Goal: Navigation & Orientation: Understand site structure

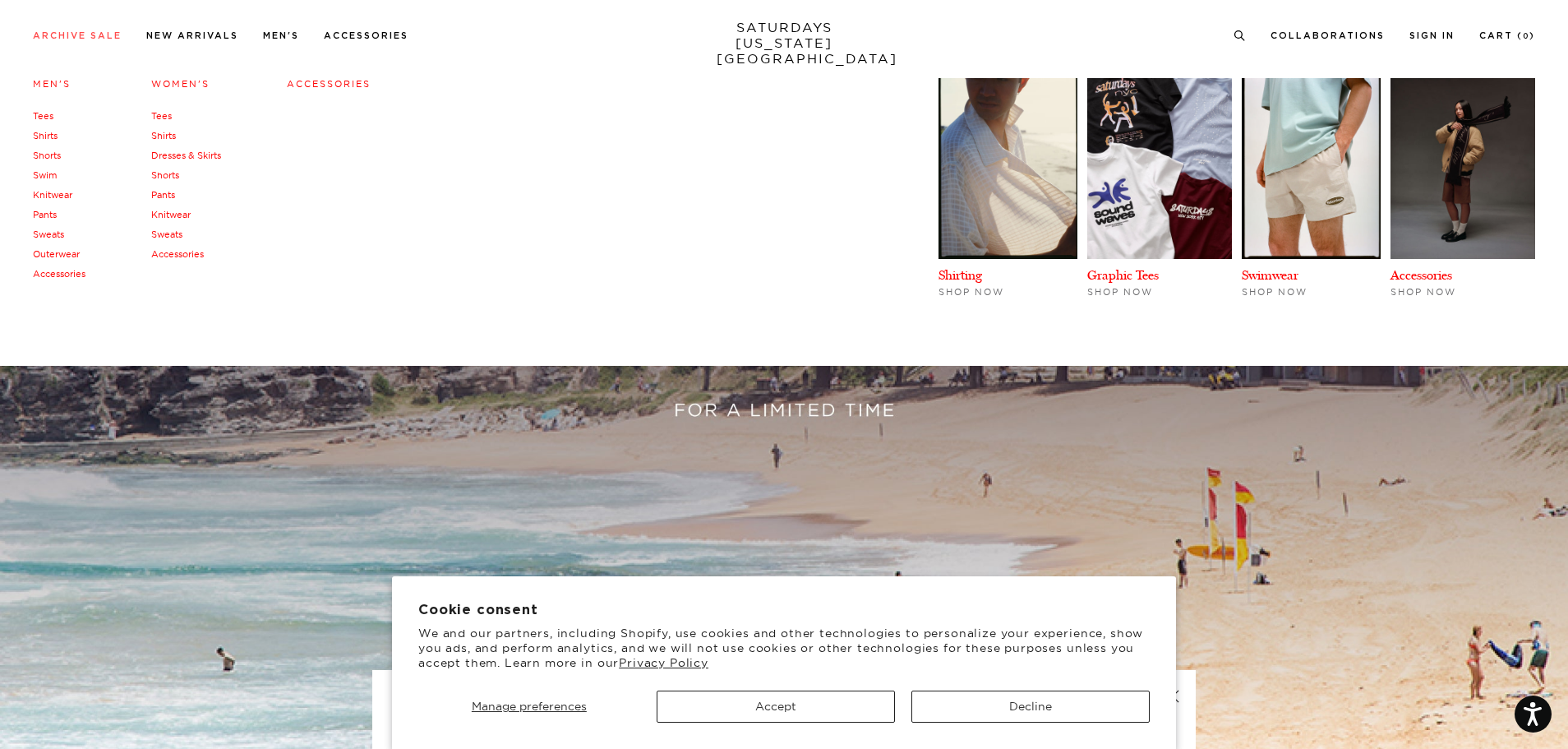
scroll to position [247, 0]
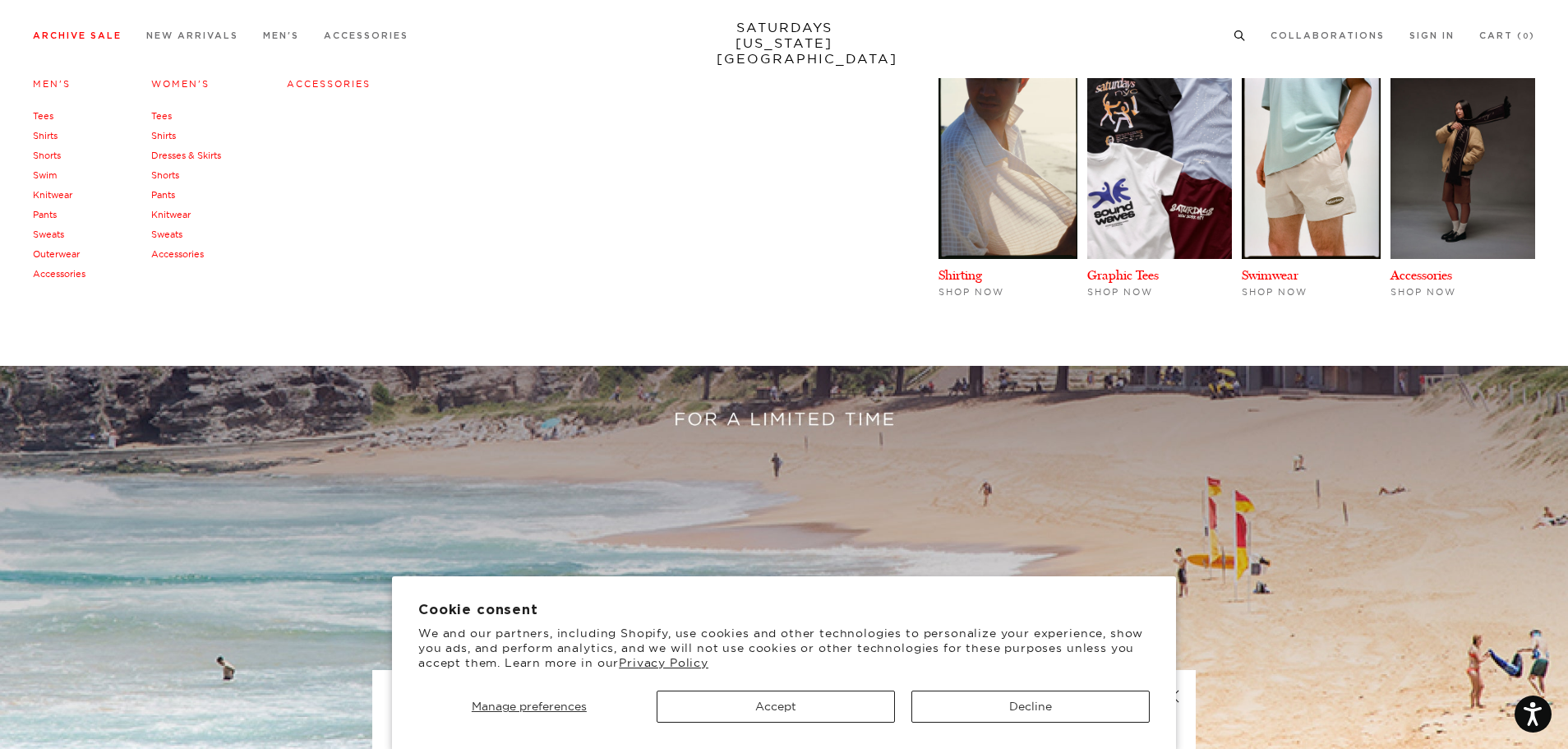
click at [49, 133] on link "Shirts" at bounding box center [45, 136] width 25 height 11
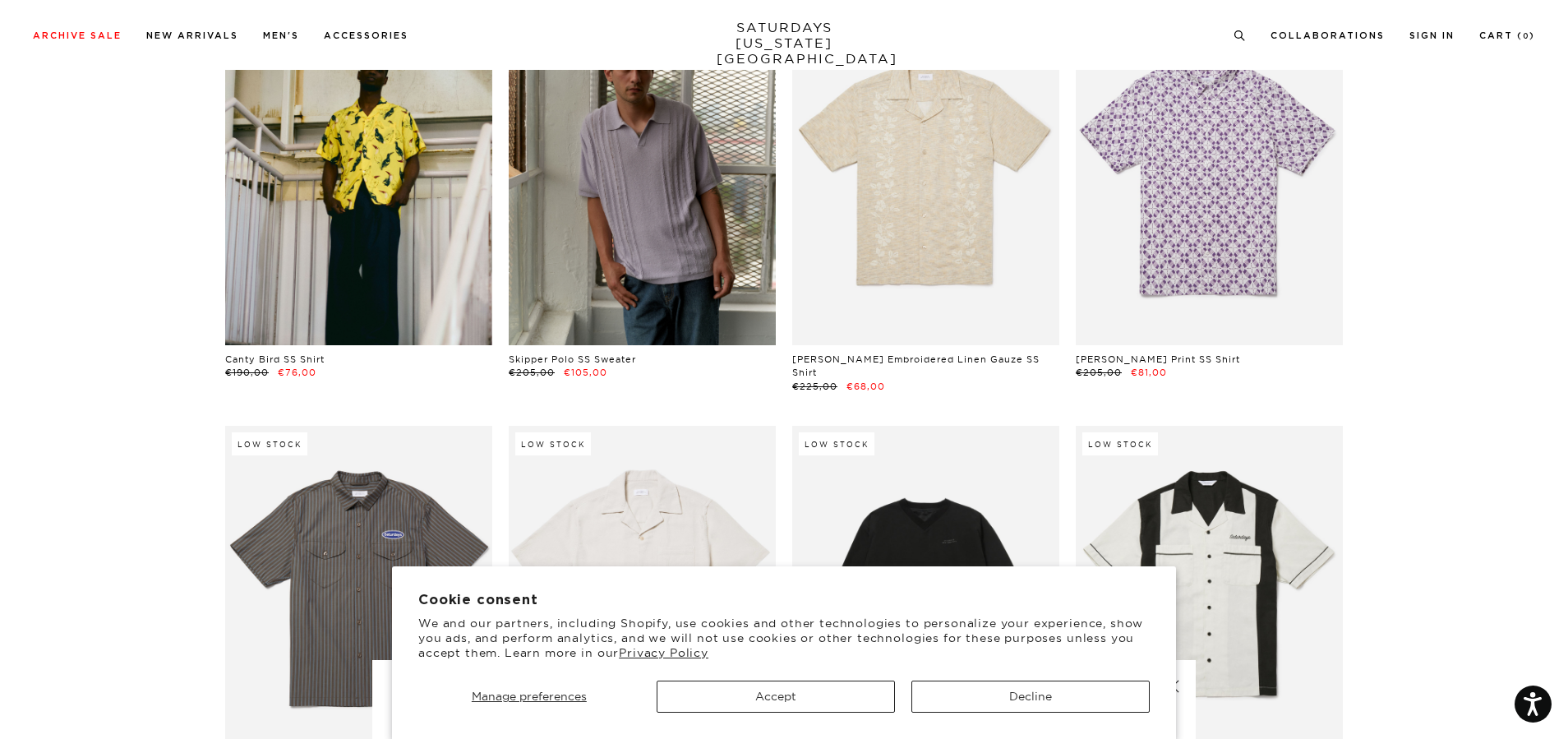
scroll to position [1726, 0]
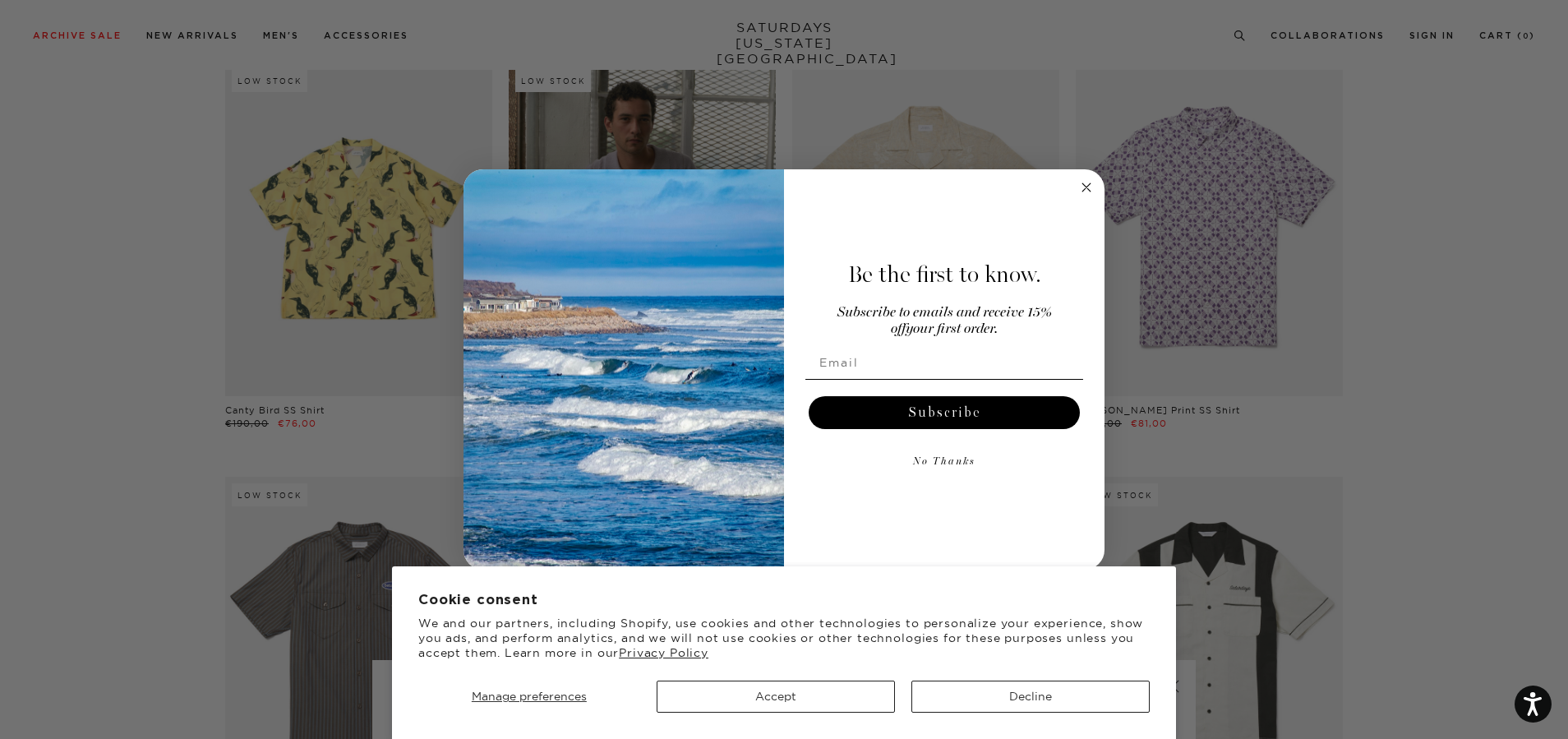
click at [1069, 187] on div "Be the first to know. Subscribe to emails and receive 15% off your first order.…" at bounding box center [936, 370] width 304 height 368
click at [1078, 185] on circle "Close dialog" at bounding box center [1087, 187] width 19 height 19
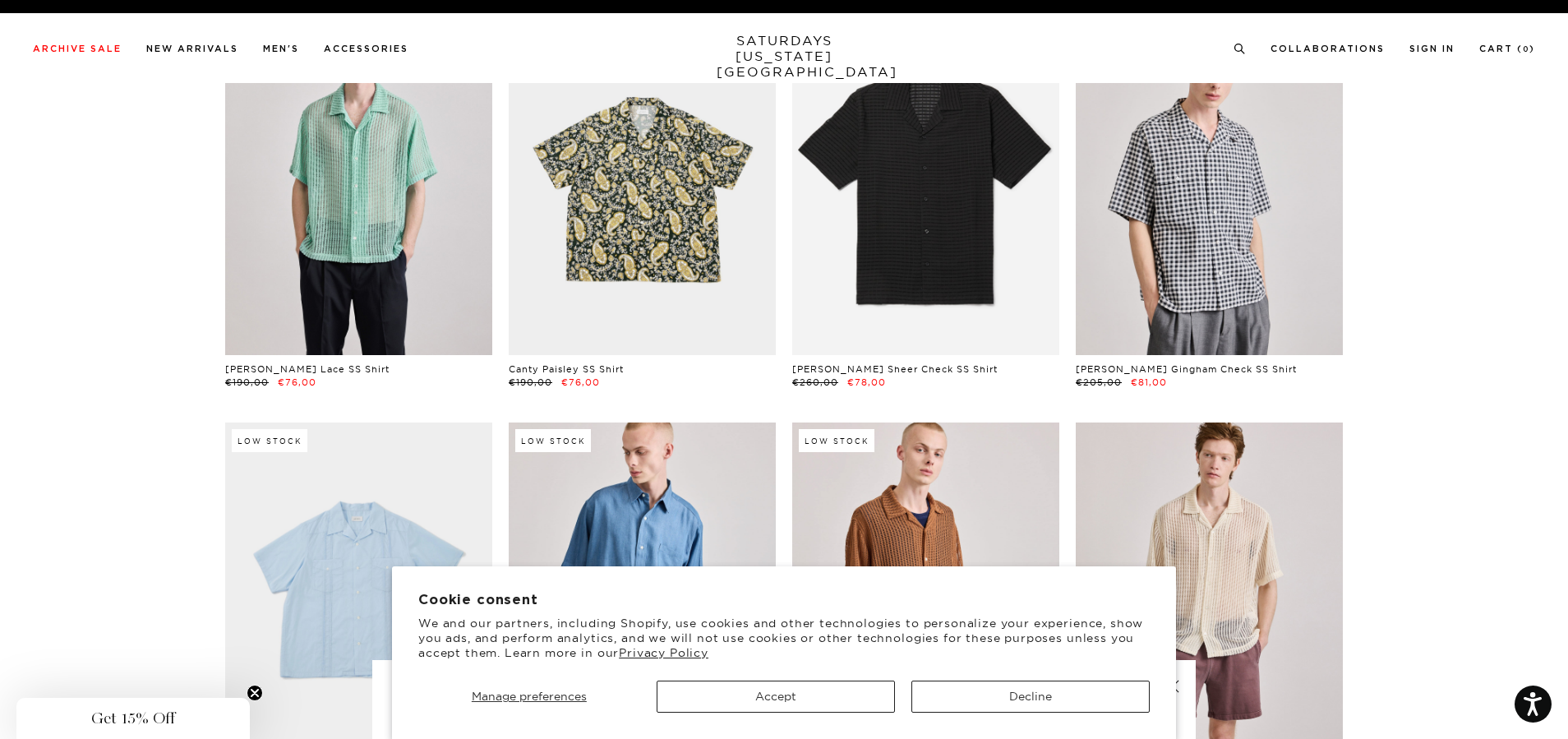
scroll to position [0, 0]
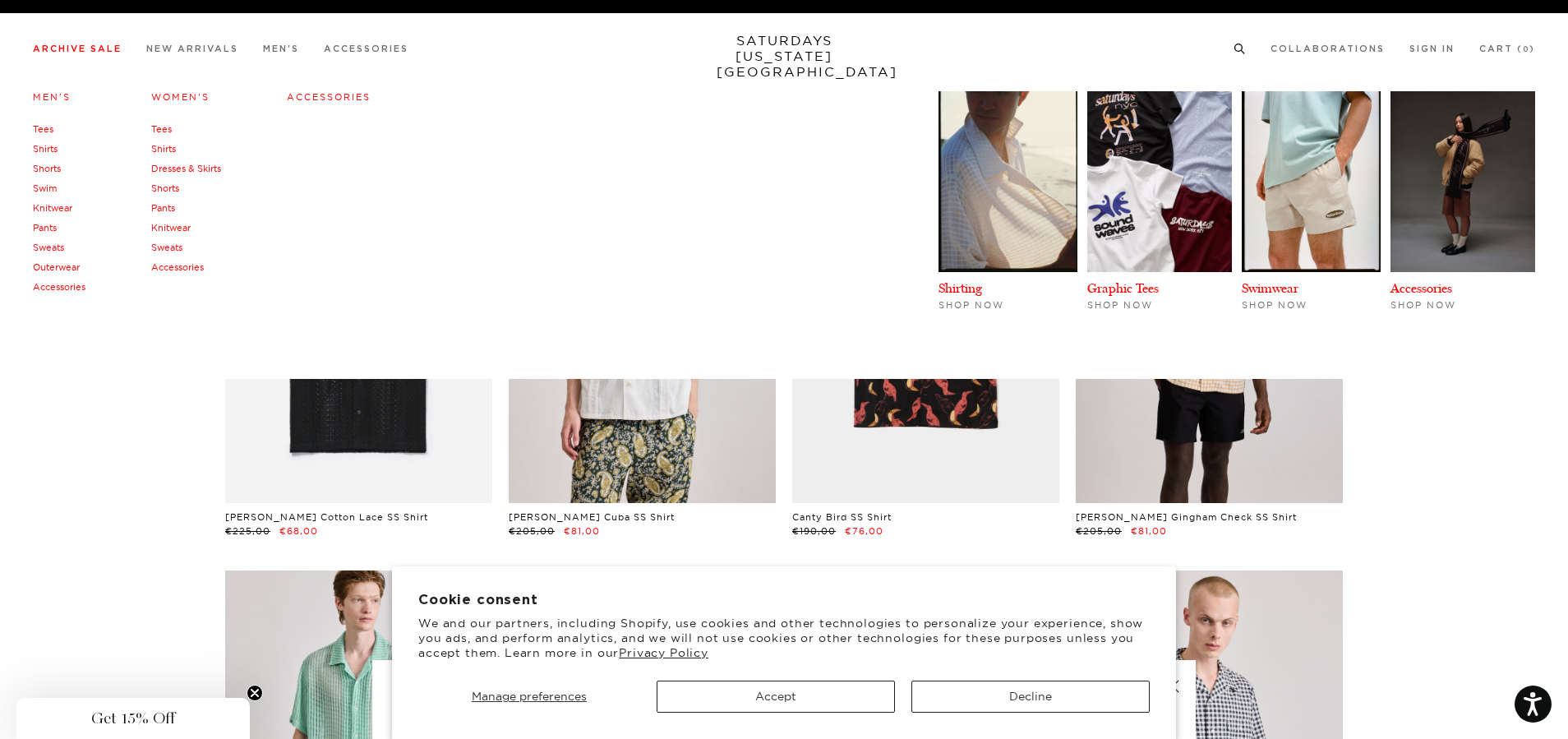
click at [44, 126] on link "Tees" at bounding box center [43, 129] width 21 height 11
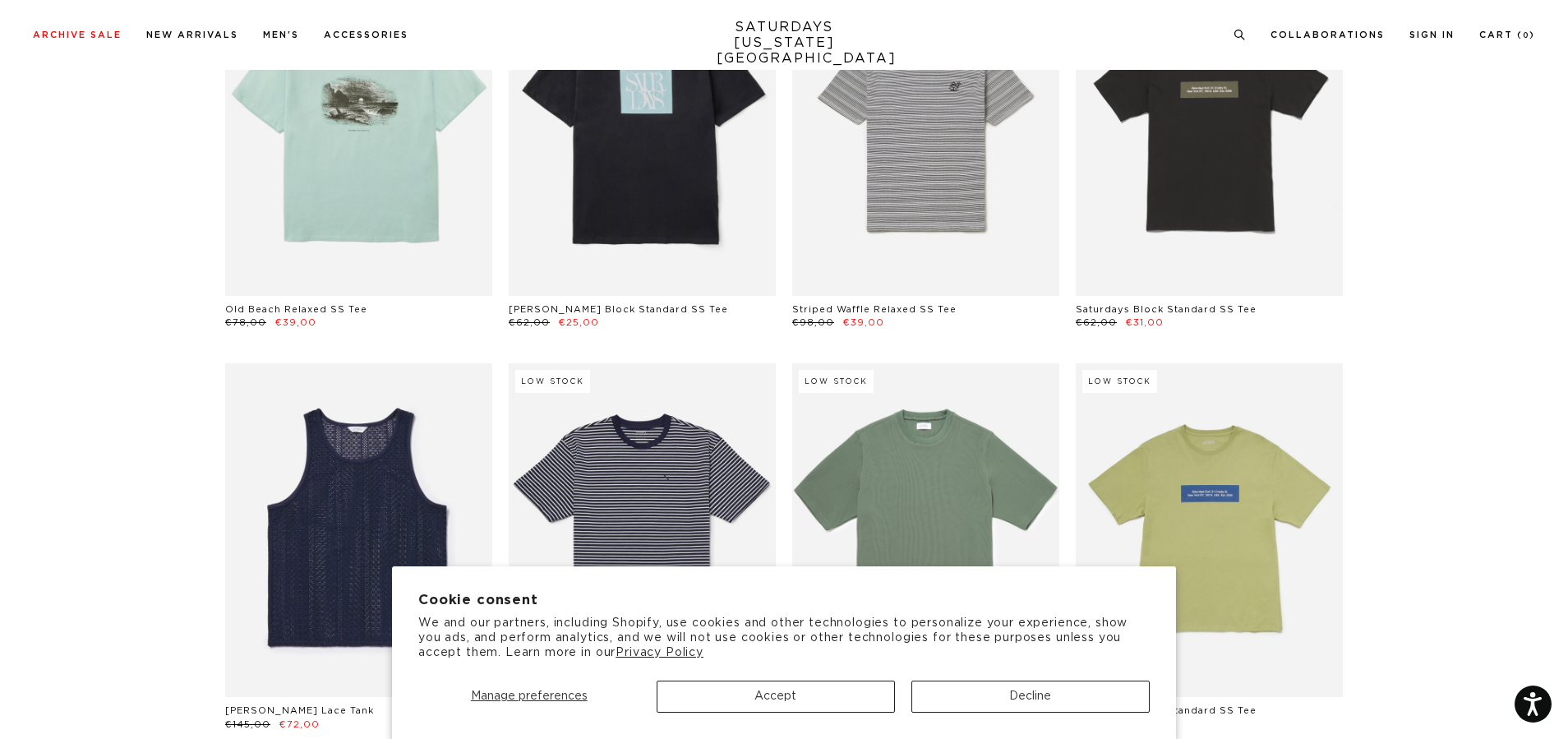
scroll to position [2729, 0]
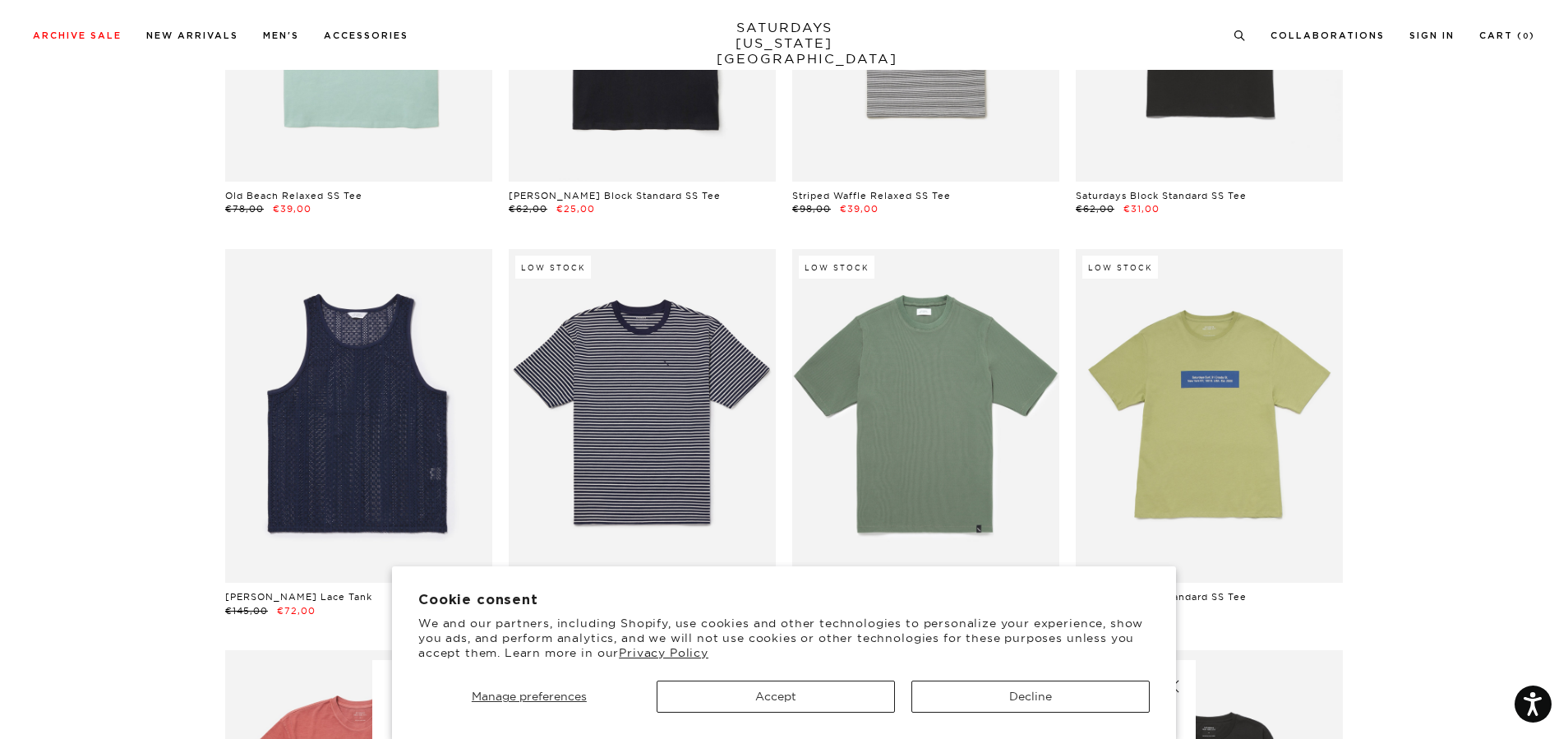
drag, startPoint x: 1577, startPoint y: 92, endPoint x: 1533, endPoint y: 430, distance: 340.9
click at [1485, 429] on html "Press Alt+1 for screen-reader mode, Alt+0 to cancel Accessibility Screen-Reader…" at bounding box center [784, 125] width 1568 height 5708
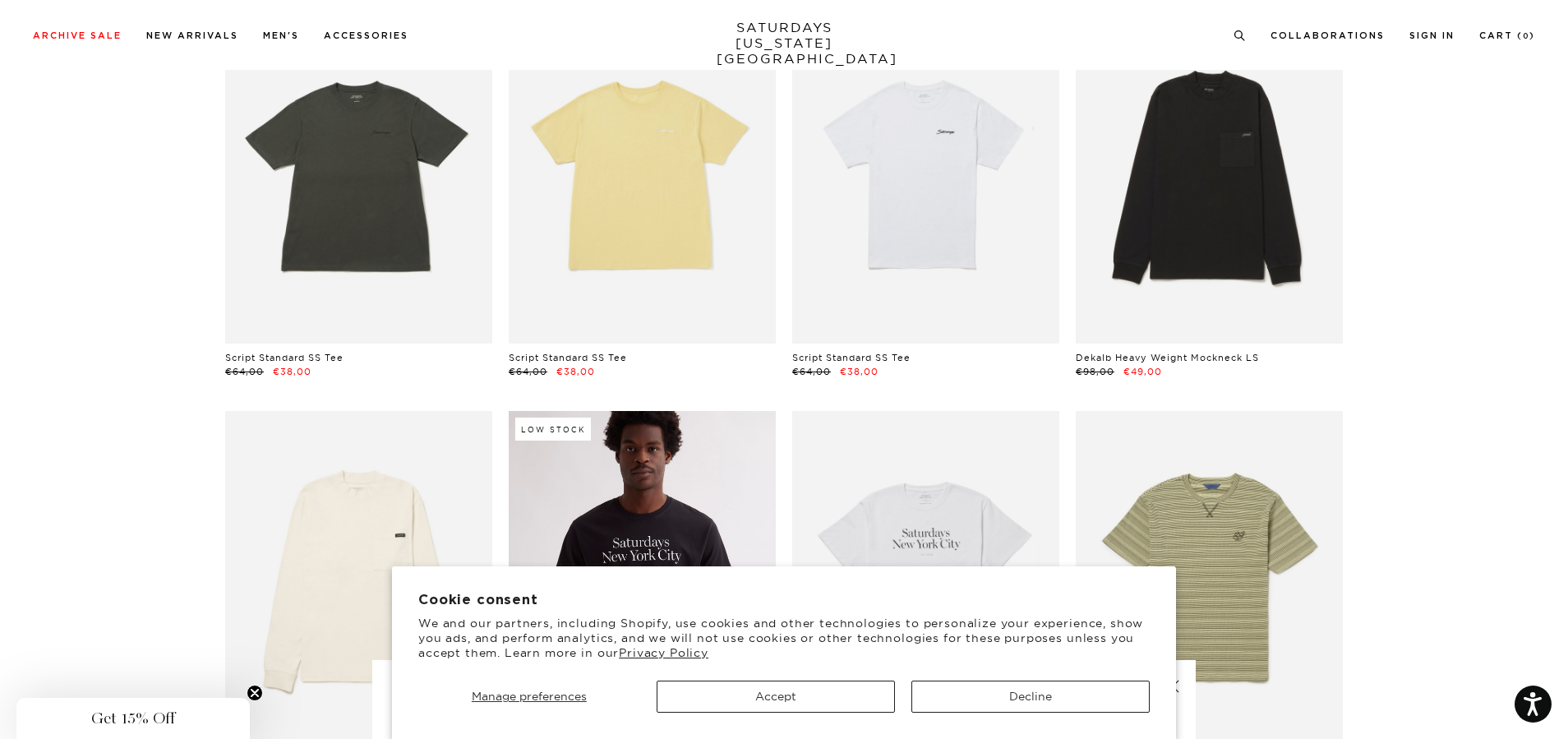
scroll to position [0, 0]
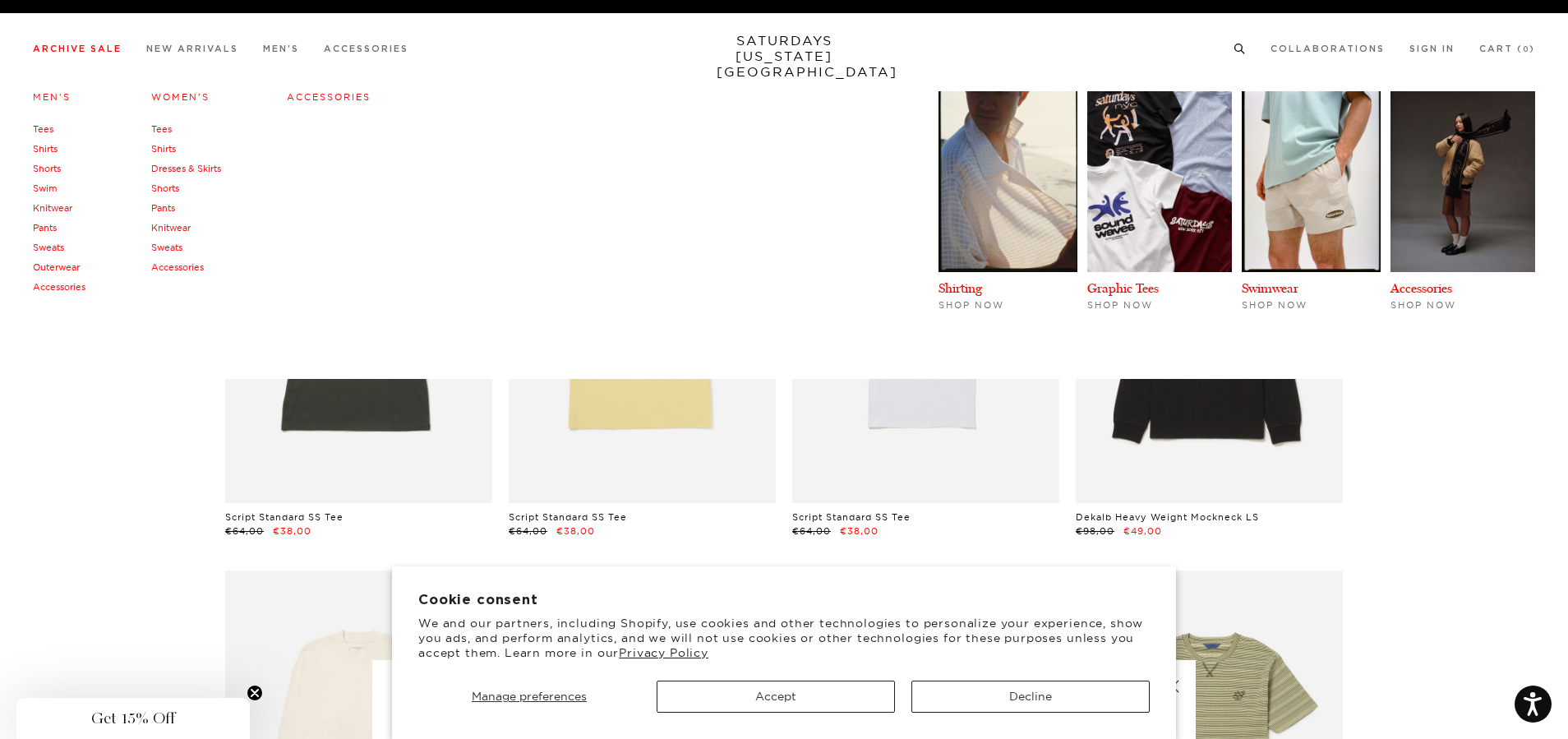
click at [53, 224] on link "Pants" at bounding box center [44, 227] width 24 height 11
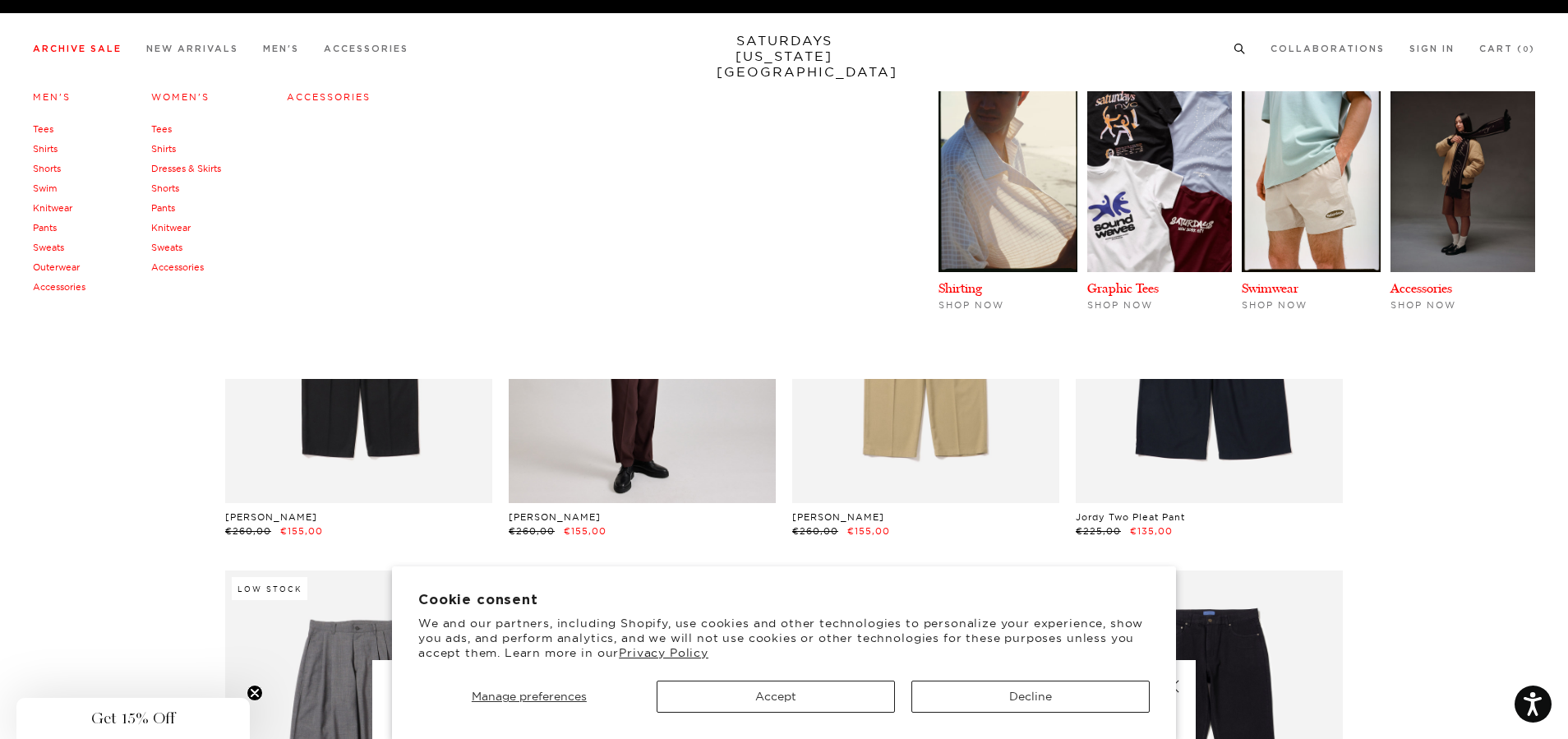
click at [60, 203] on link "Knitwear" at bounding box center [53, 208] width 40 height 11
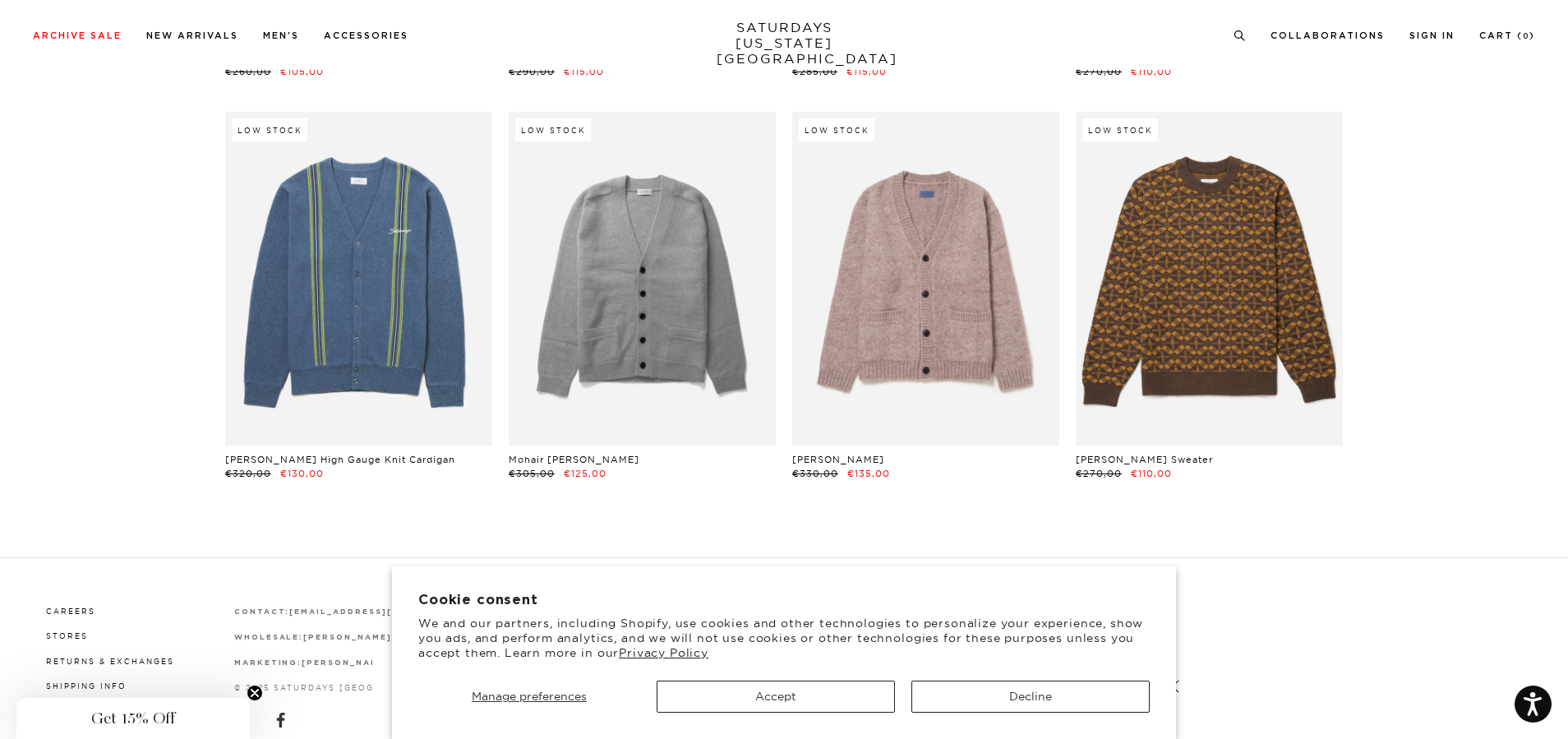
scroll to position [865, 0]
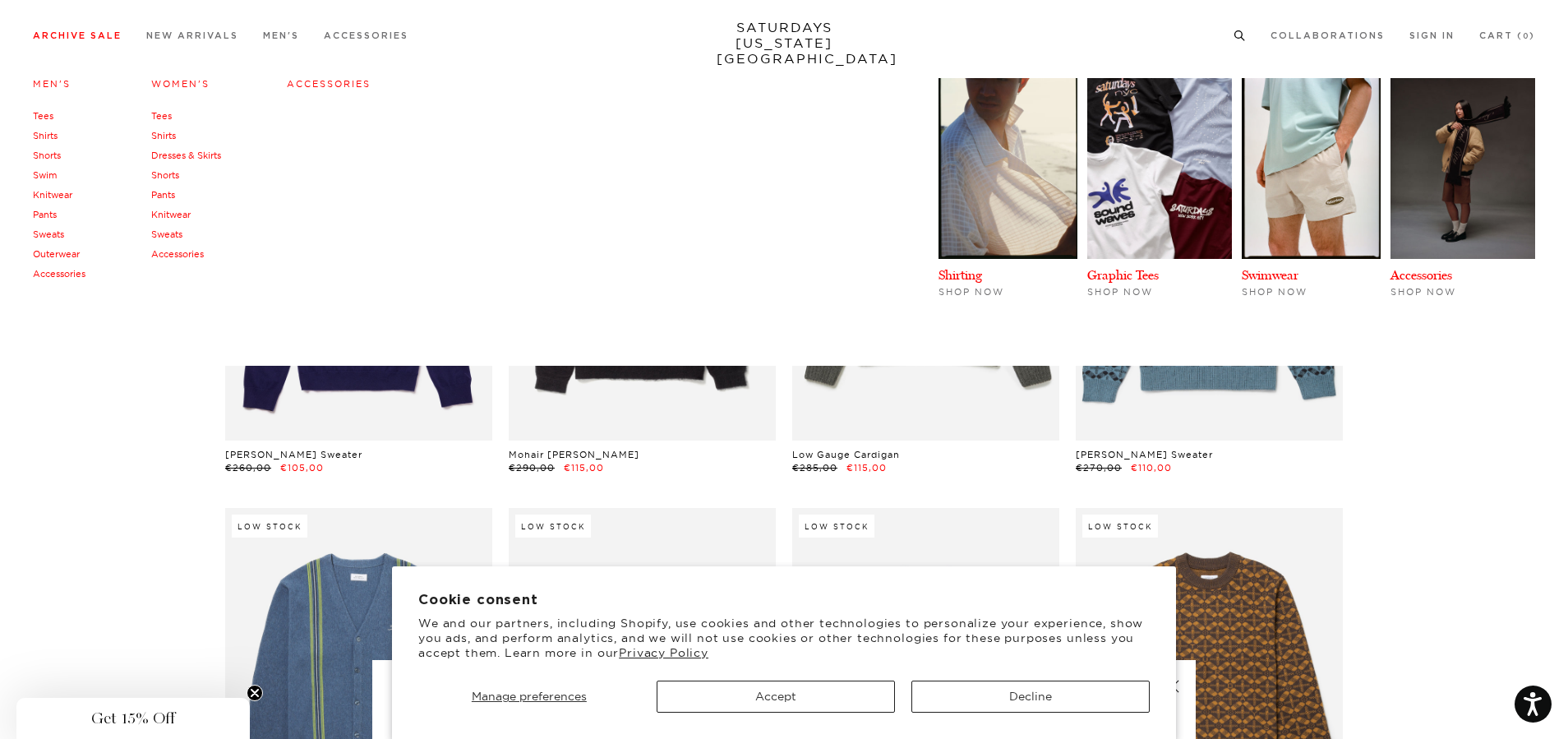
click at [59, 232] on link "Sweats" at bounding box center [48, 234] width 31 height 11
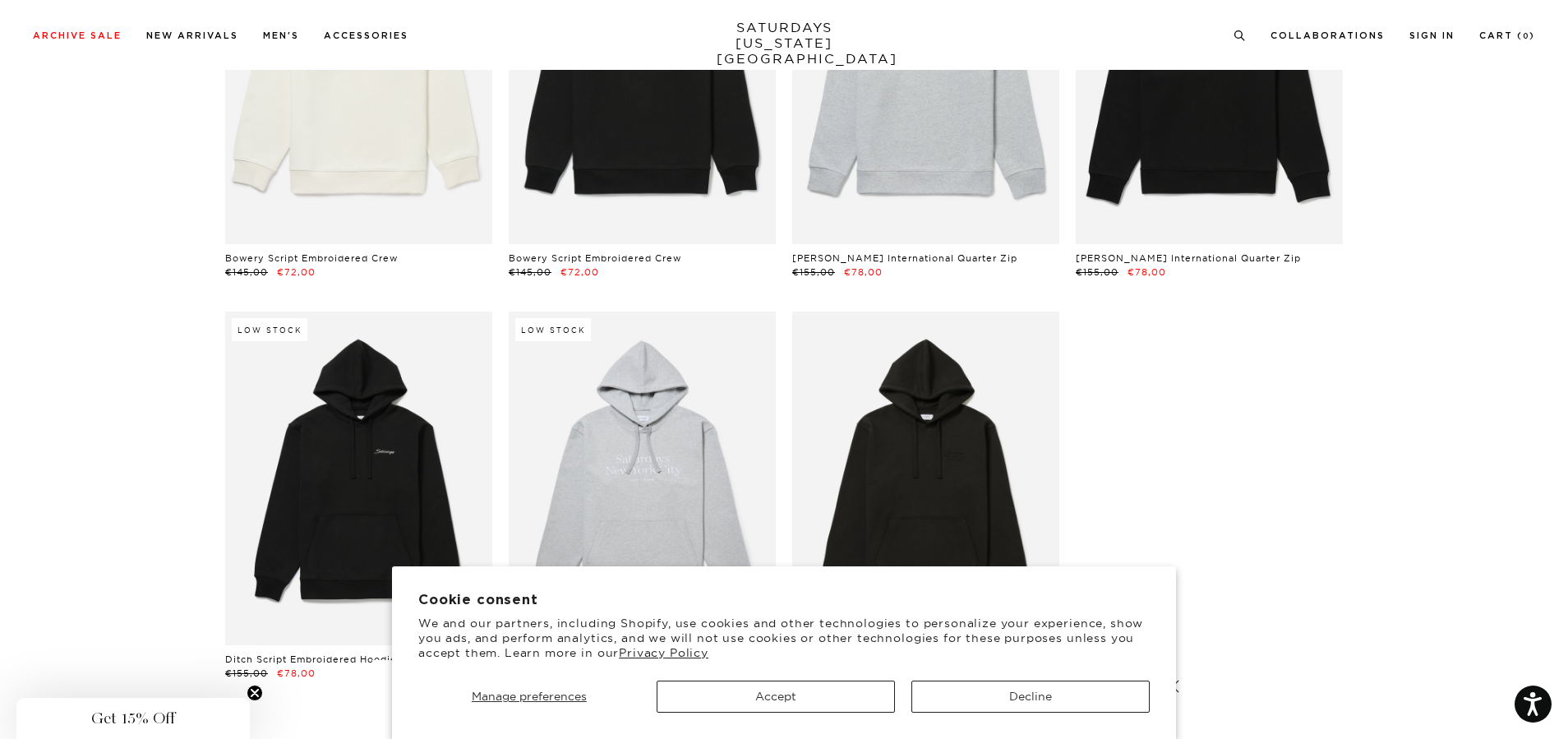
scroll to position [6575, 0]
